Goal: Entertainment & Leisure: Consume media (video, audio)

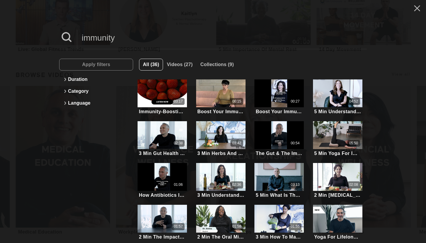
scroll to position [52, 0]
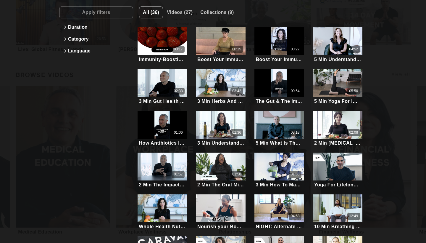
click at [95, 43] on button "Category" at bounding box center [96, 39] width 68 height 12
click at [23, 40] on div "immunity Apply filters Duration Category No filters Language All (36) Videos (2…" at bounding box center [213, 121] width 426 height 243
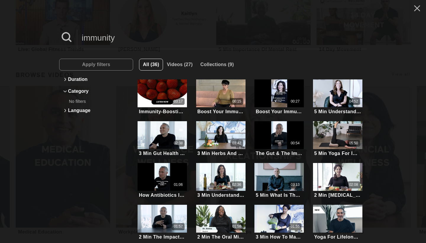
scroll to position [0, 0]
click at [420, 12] on icon at bounding box center [416, 8] width 11 height 10
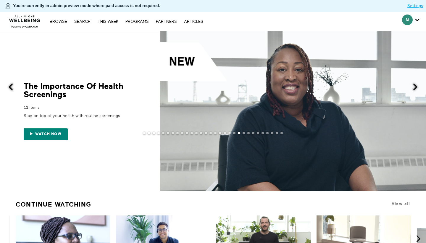
click at [12, 88] on span at bounding box center [10, 86] width 7 height 7
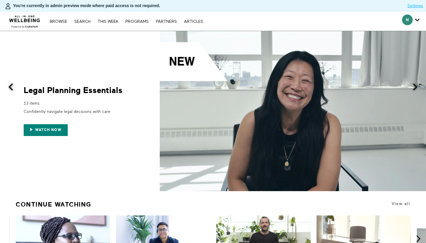
click at [28, 21] on img at bounding box center [25, 20] width 36 height 18
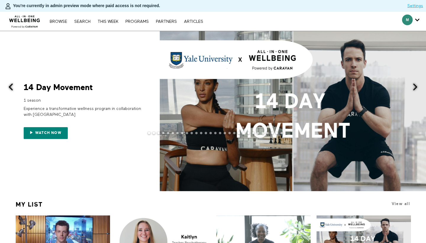
click at [417, 82] on button at bounding box center [418, 87] width 14 height 112
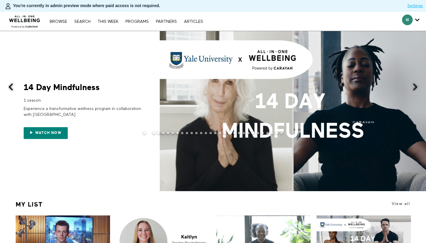
click at [415, 86] on span at bounding box center [414, 86] width 7 height 7
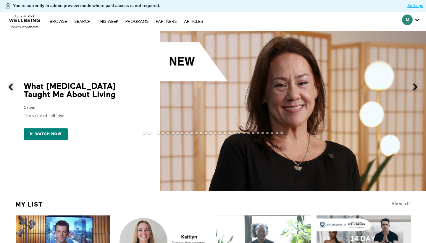
click at [415, 89] on span at bounding box center [414, 86] width 7 height 7
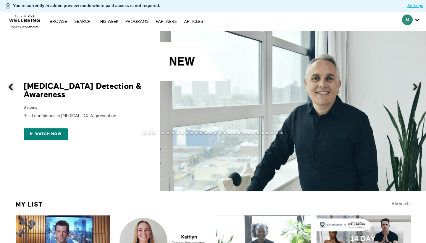
click at [48, 112] on div "Build confidence in [MEDICAL_DATA] prevention" at bounding box center [83, 115] width 118 height 11
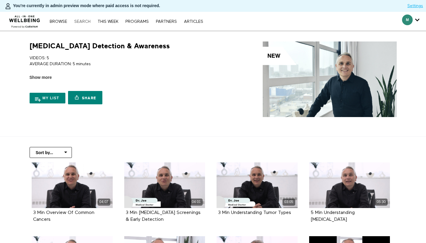
click at [82, 21] on link "Search" at bounding box center [82, 22] width 22 height 4
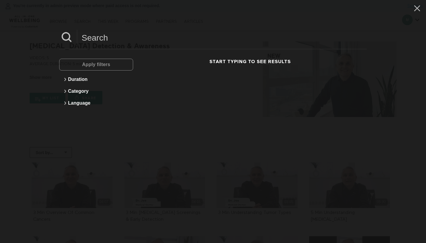
click at [85, 33] on input at bounding box center [222, 38] width 290 height 16
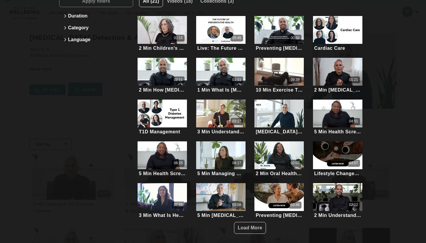
scroll to position [33, 0]
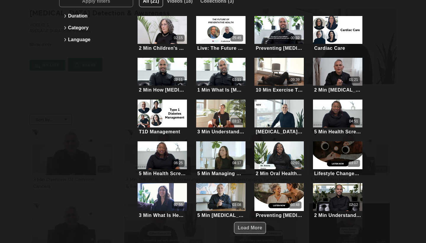
type input "preventative health"
click at [261, 226] on span "Load More" at bounding box center [250, 227] width 25 height 5
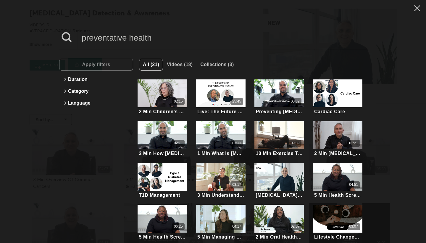
scroll to position [0, 0]
click at [104, 43] on input "preventative health" at bounding box center [222, 38] width 290 height 16
click at [103, 38] on input "preventative health" at bounding box center [222, 38] width 290 height 16
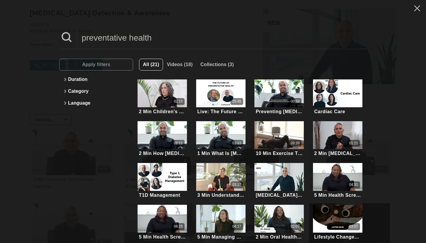
click at [103, 38] on input "preventative health" at bounding box center [222, 38] width 290 height 16
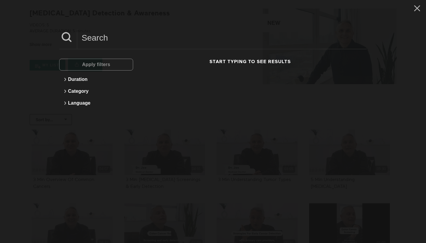
click at [22, 14] on div "Apply filters Duration Category Language Start typing to see results" at bounding box center [213, 121] width 426 height 243
click at [416, 10] on icon at bounding box center [417, 8] width 6 height 6
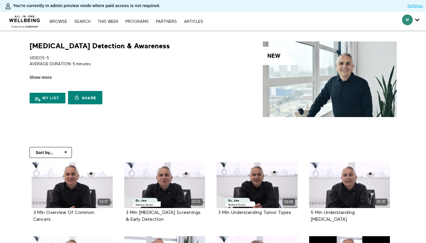
click at [26, 17] on img at bounding box center [25, 20] width 36 height 18
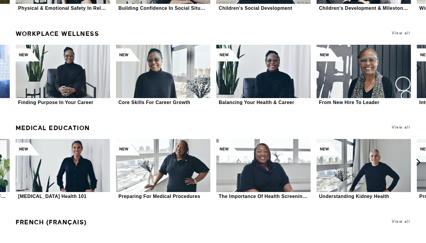
scroll to position [2912, 0]
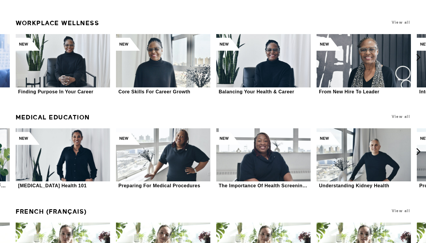
click at [43, 115] on link "Medical Education" at bounding box center [53, 117] width 74 height 12
click at [43, 114] on link "Medical Education" at bounding box center [53, 117] width 74 height 12
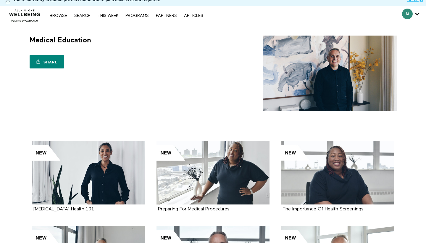
scroll to position [6, 0]
